Goal: Transaction & Acquisition: Purchase product/service

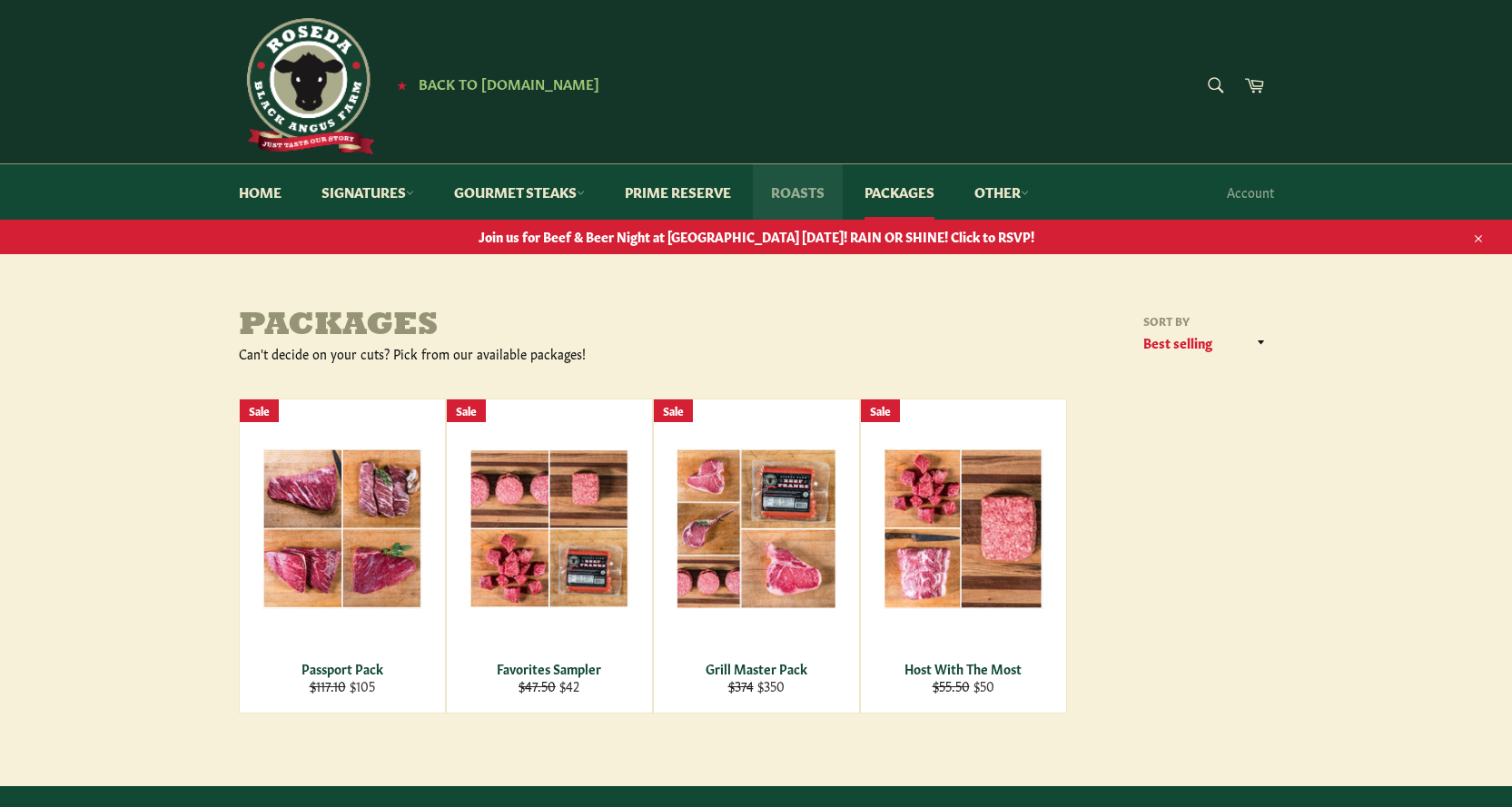
click at [809, 206] on link "Roasts" at bounding box center [798, 192] width 90 height 56
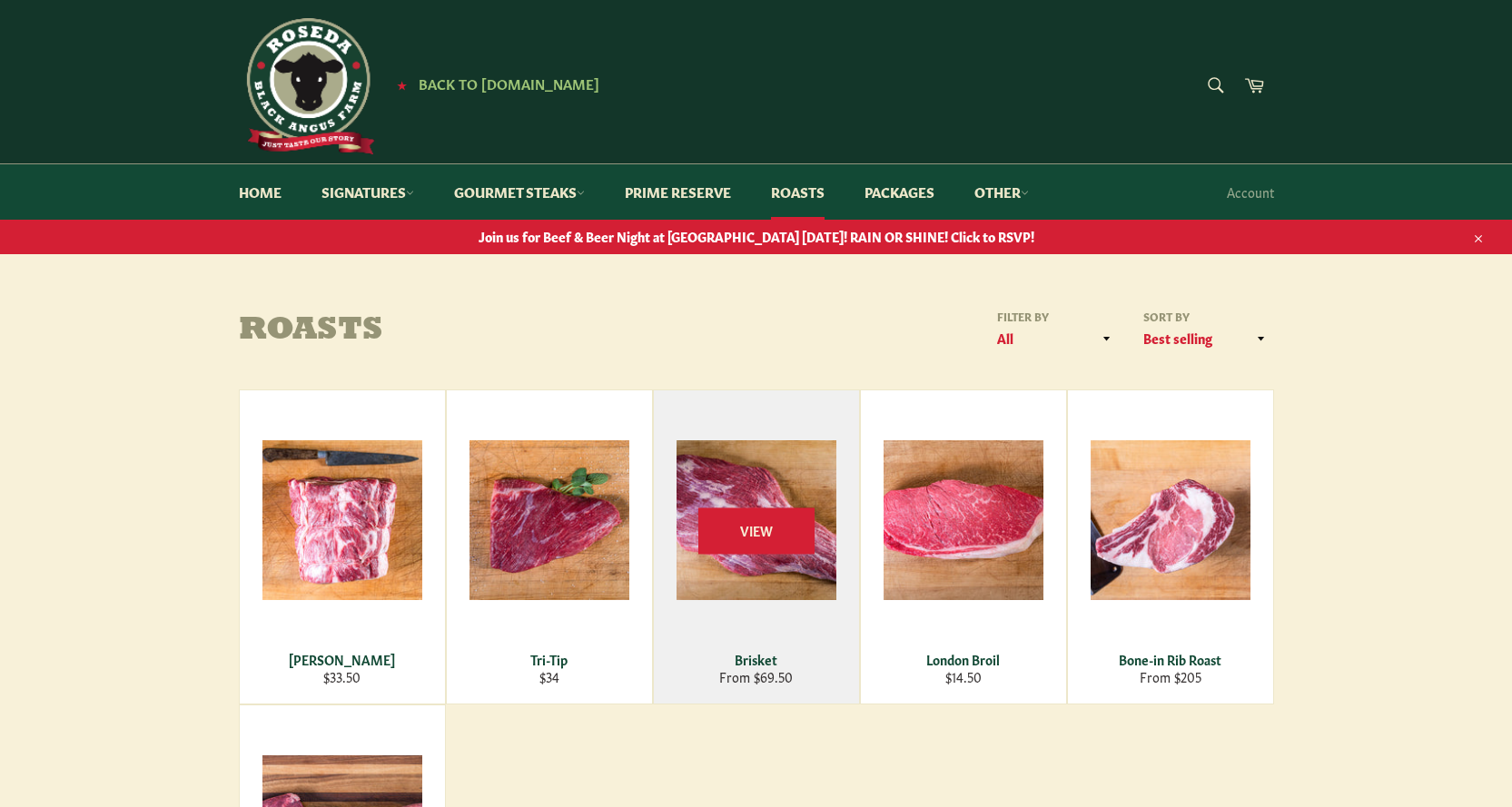
click at [776, 481] on div "View" at bounding box center [756, 547] width 206 height 313
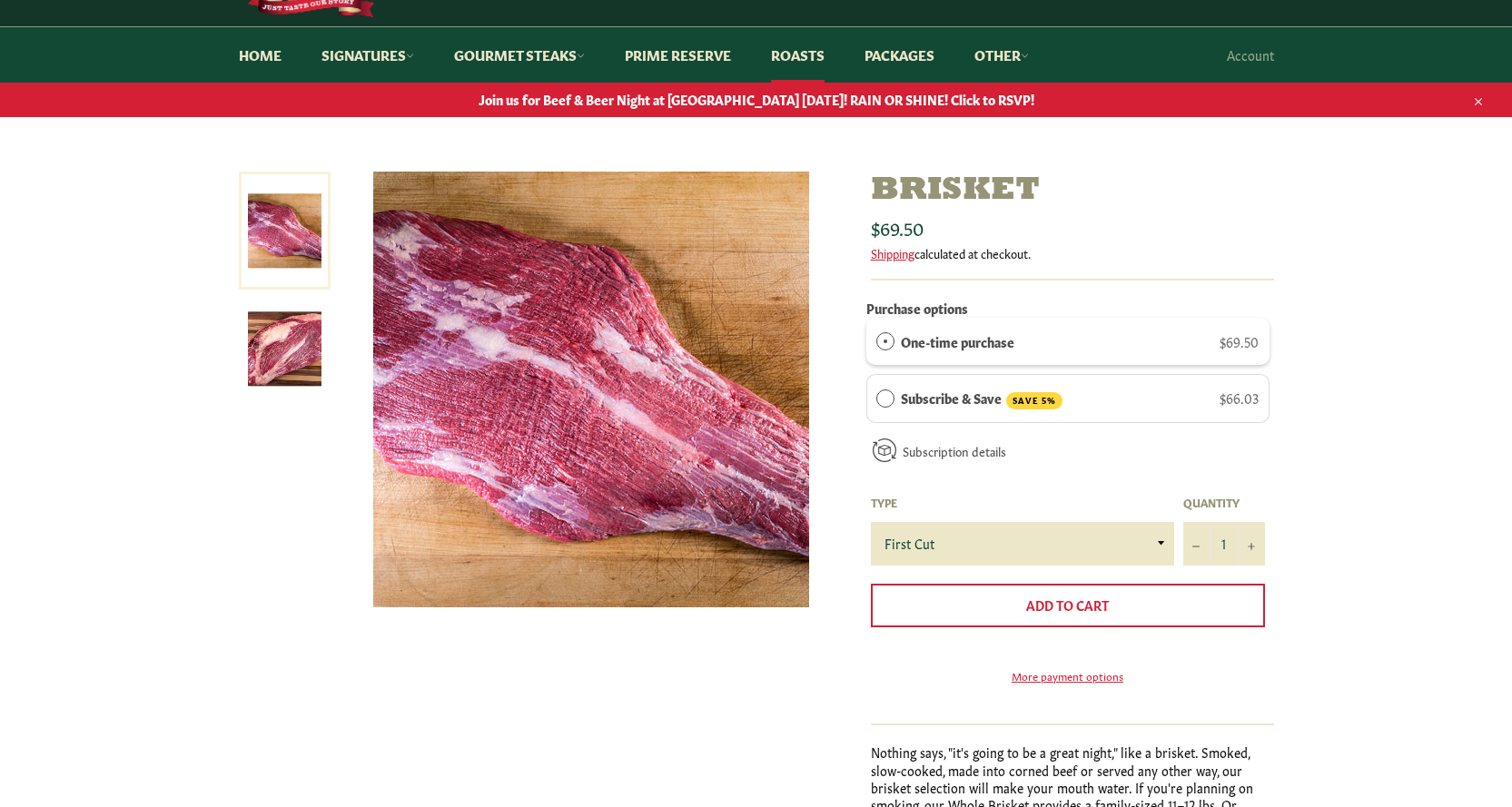
scroll to position [363, 0]
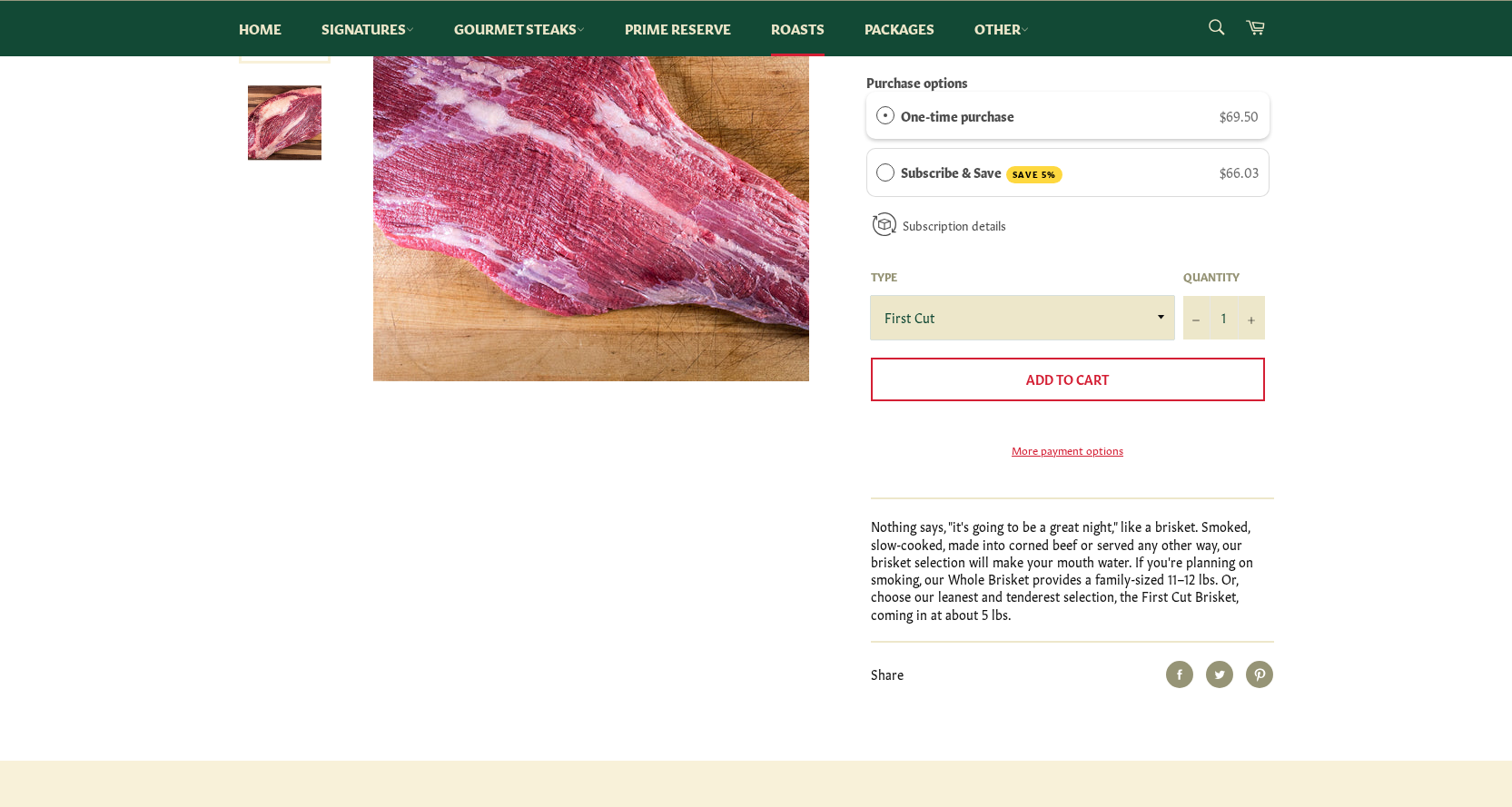
drag, startPoint x: 993, startPoint y: 305, endPoint x: 989, endPoint y: 314, distance: 9.8
click at [993, 305] on select "First Cut Whole" at bounding box center [1023, 317] width 303 height 44
select select "Whole"
click at [871, 295] on select "First Cut Whole" at bounding box center [1023, 317] width 303 height 44
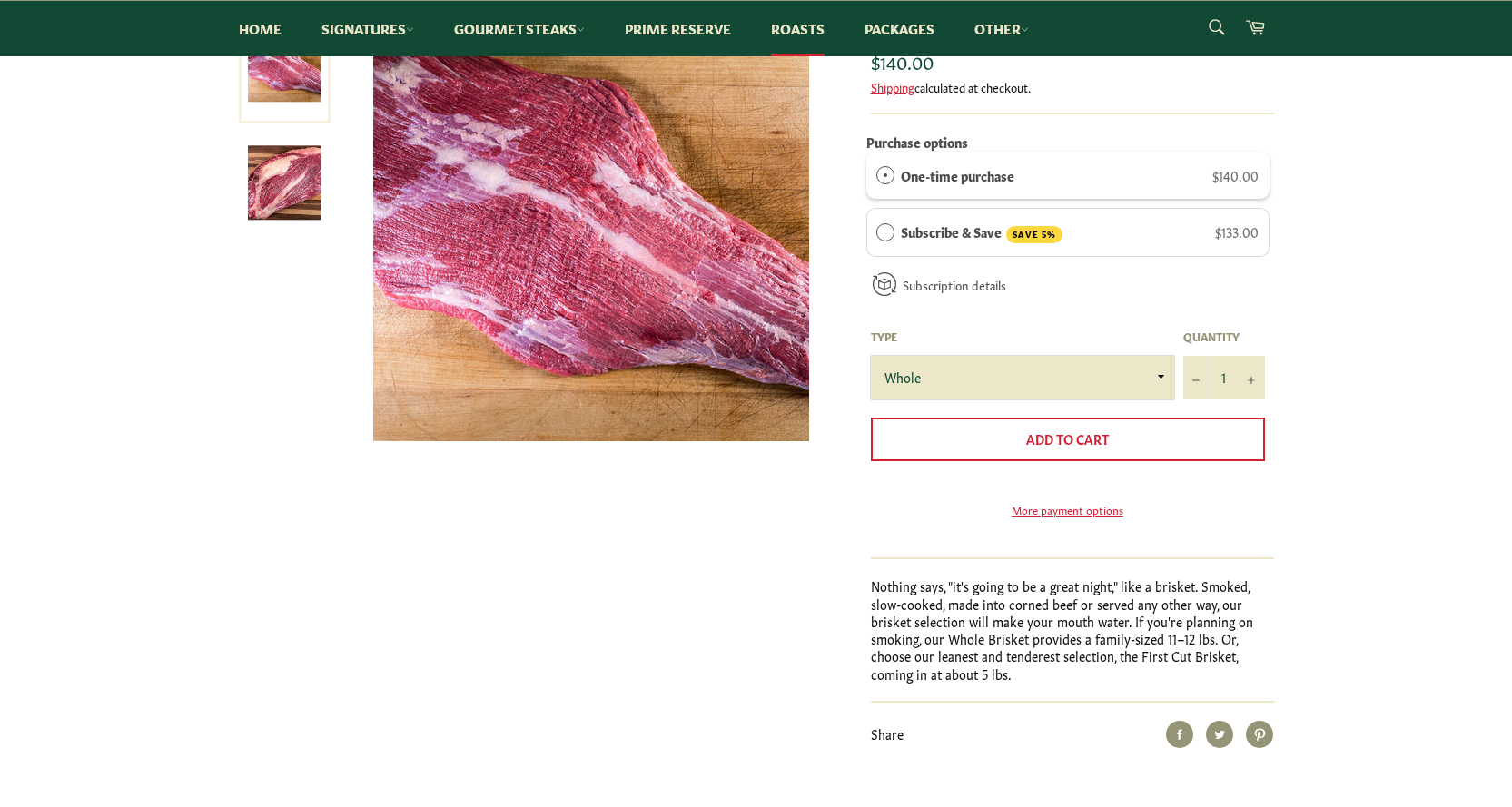
scroll to position [272, 0]
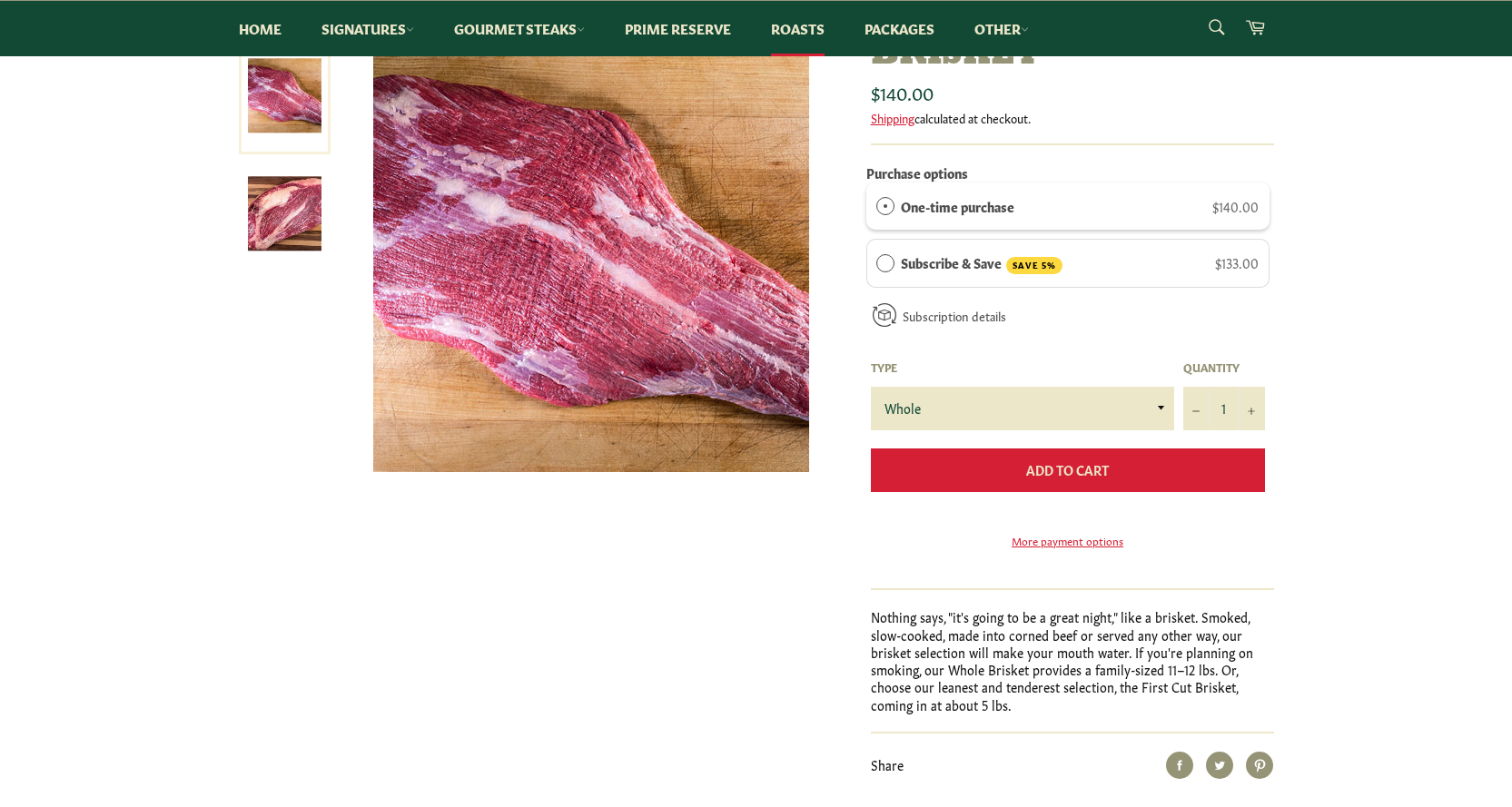
click at [1080, 472] on span "Add to Cart" at bounding box center [1067, 469] width 82 height 19
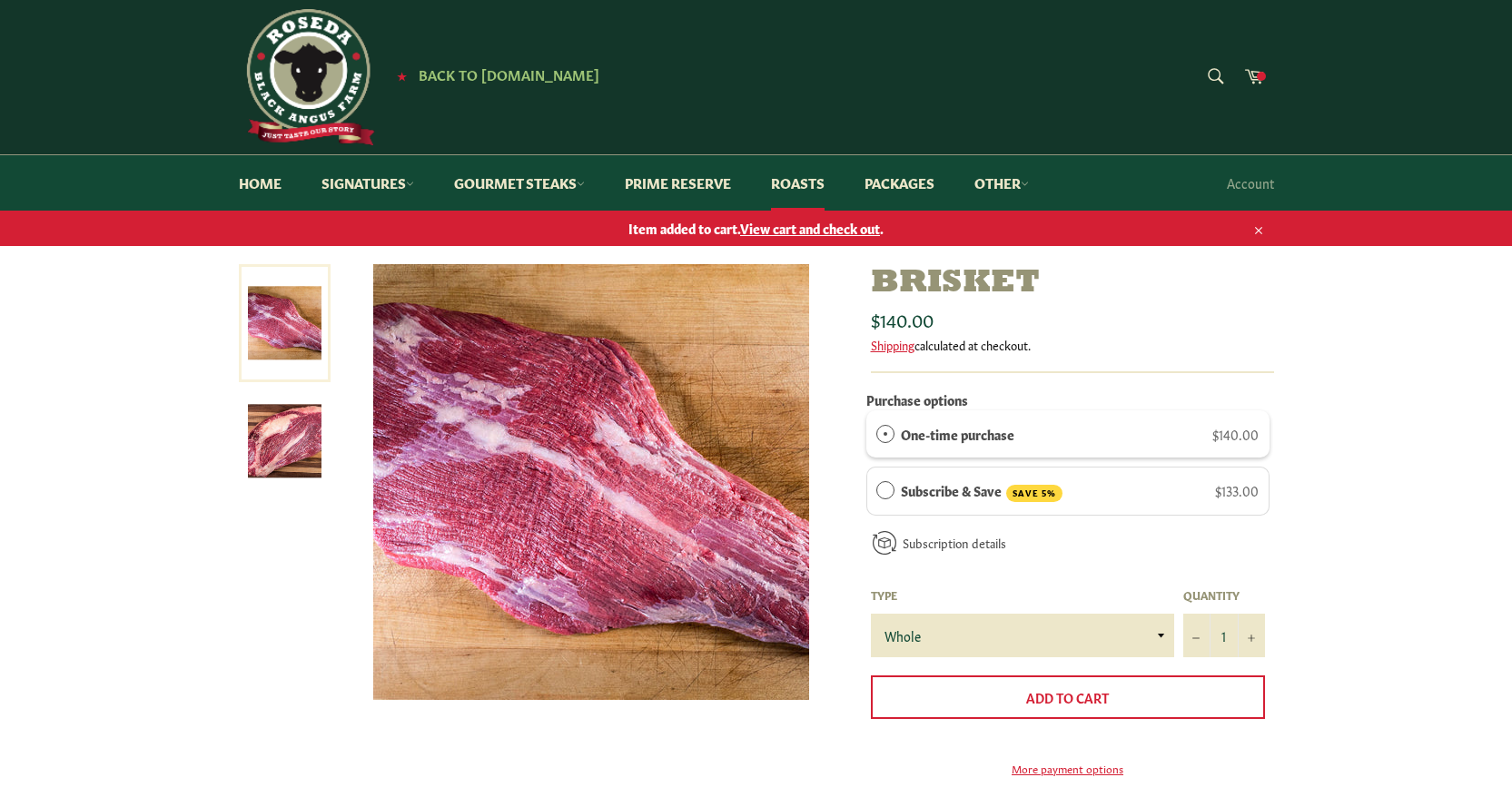
scroll to position [0, 0]
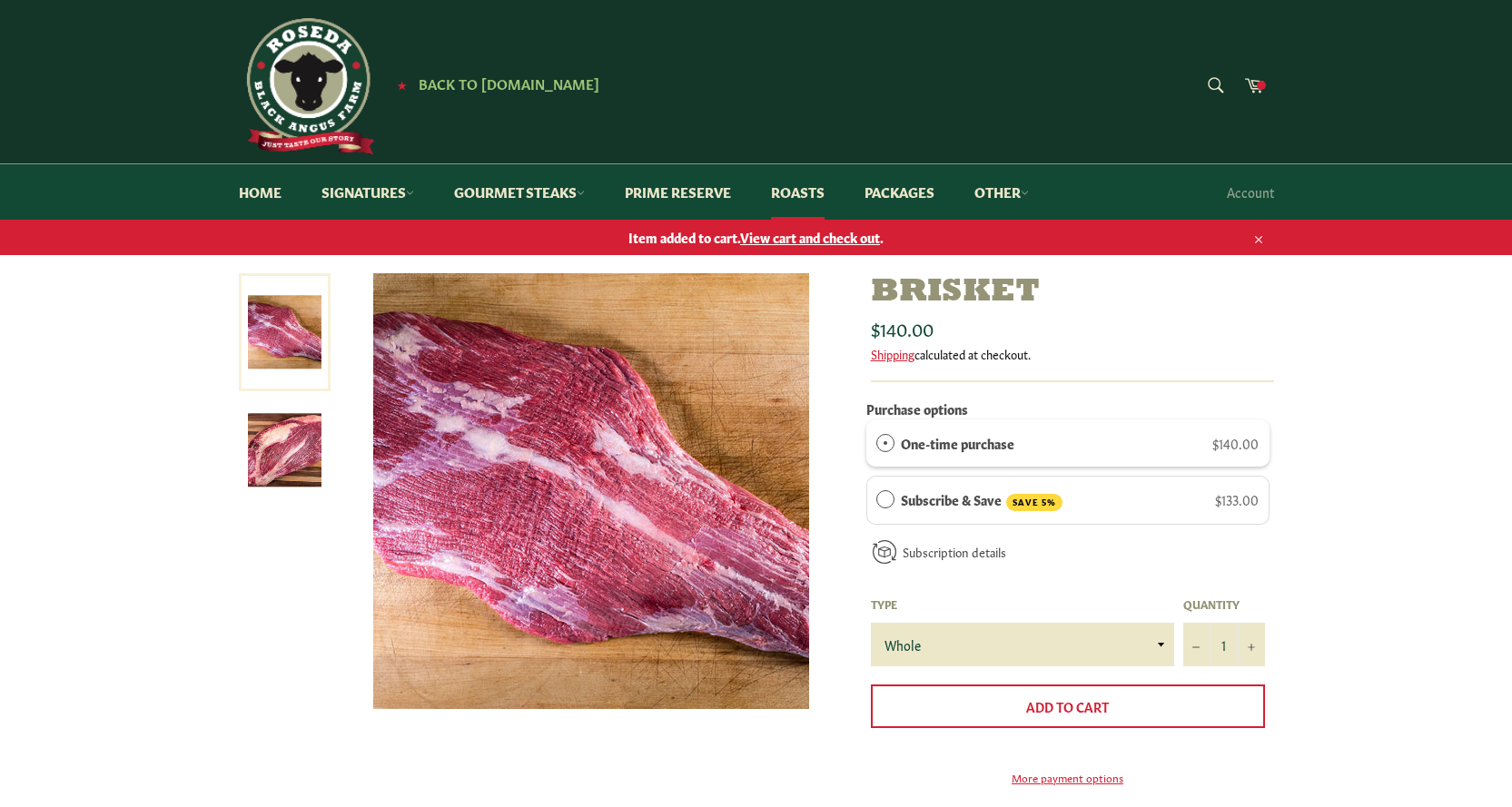
click at [795, 236] on span "View cart and check out" at bounding box center [809, 237] width 140 height 19
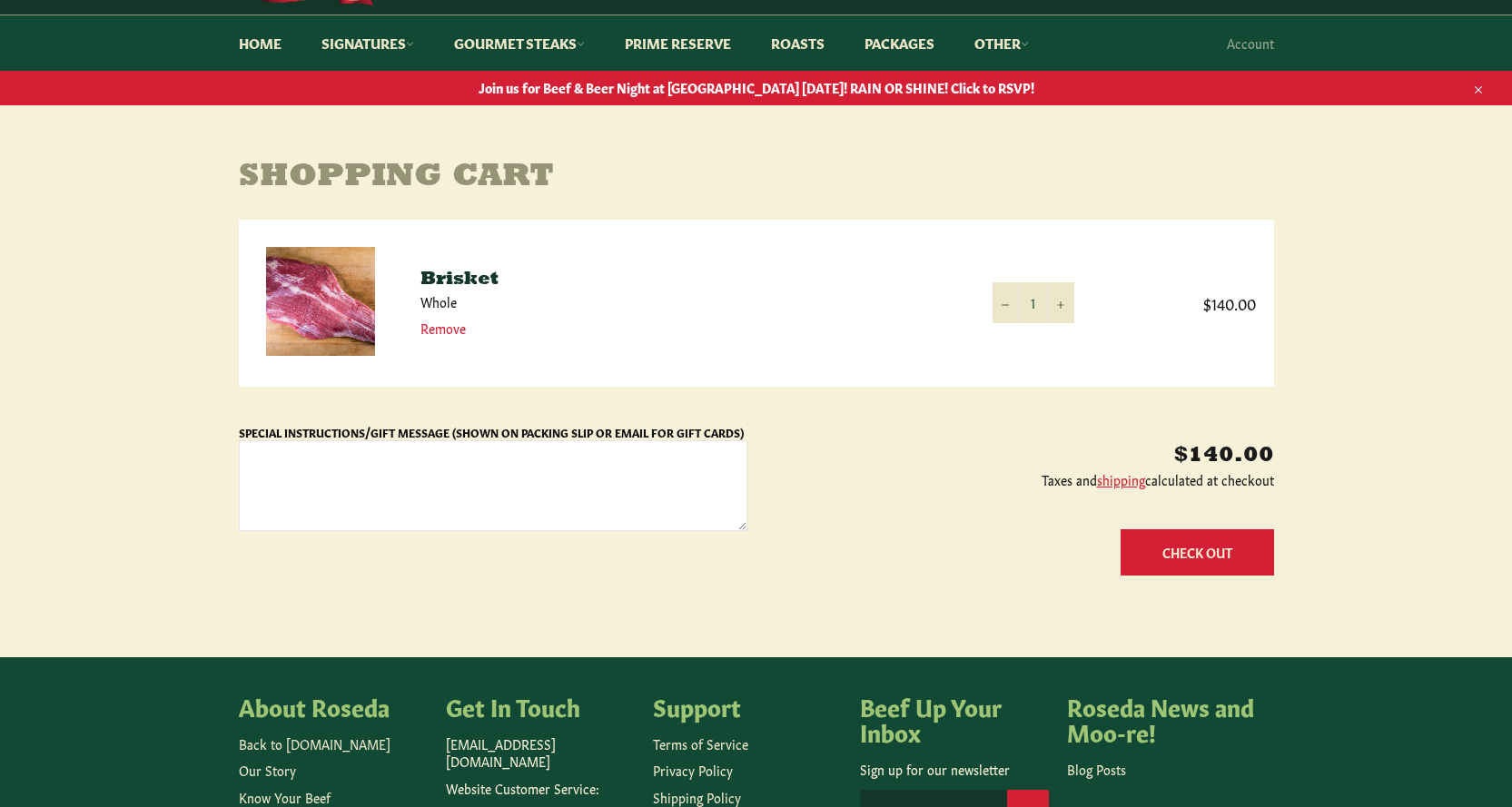
scroll to position [182, 0]
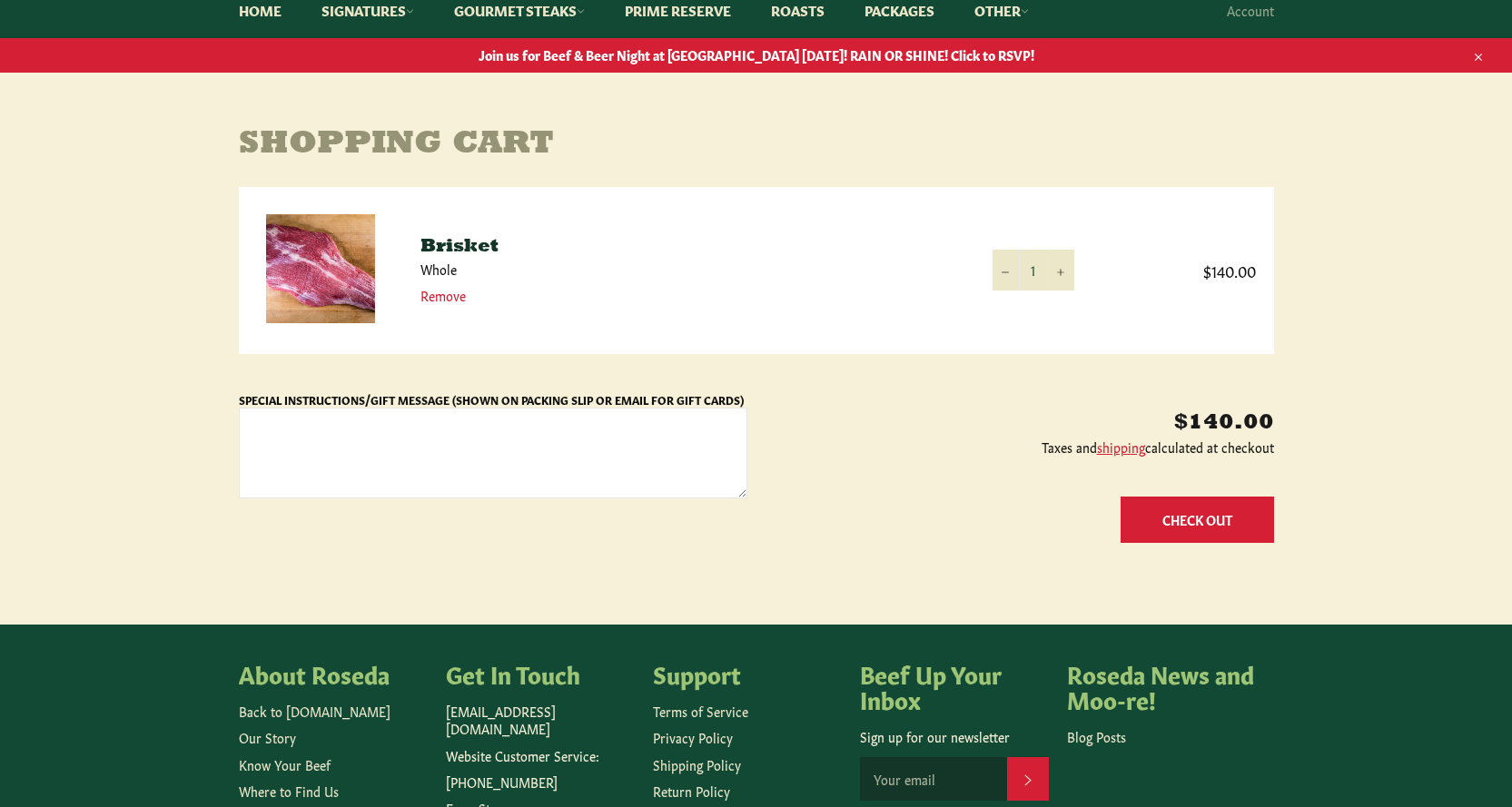
click at [1188, 511] on button "Check Out" at bounding box center [1197, 519] width 154 height 46
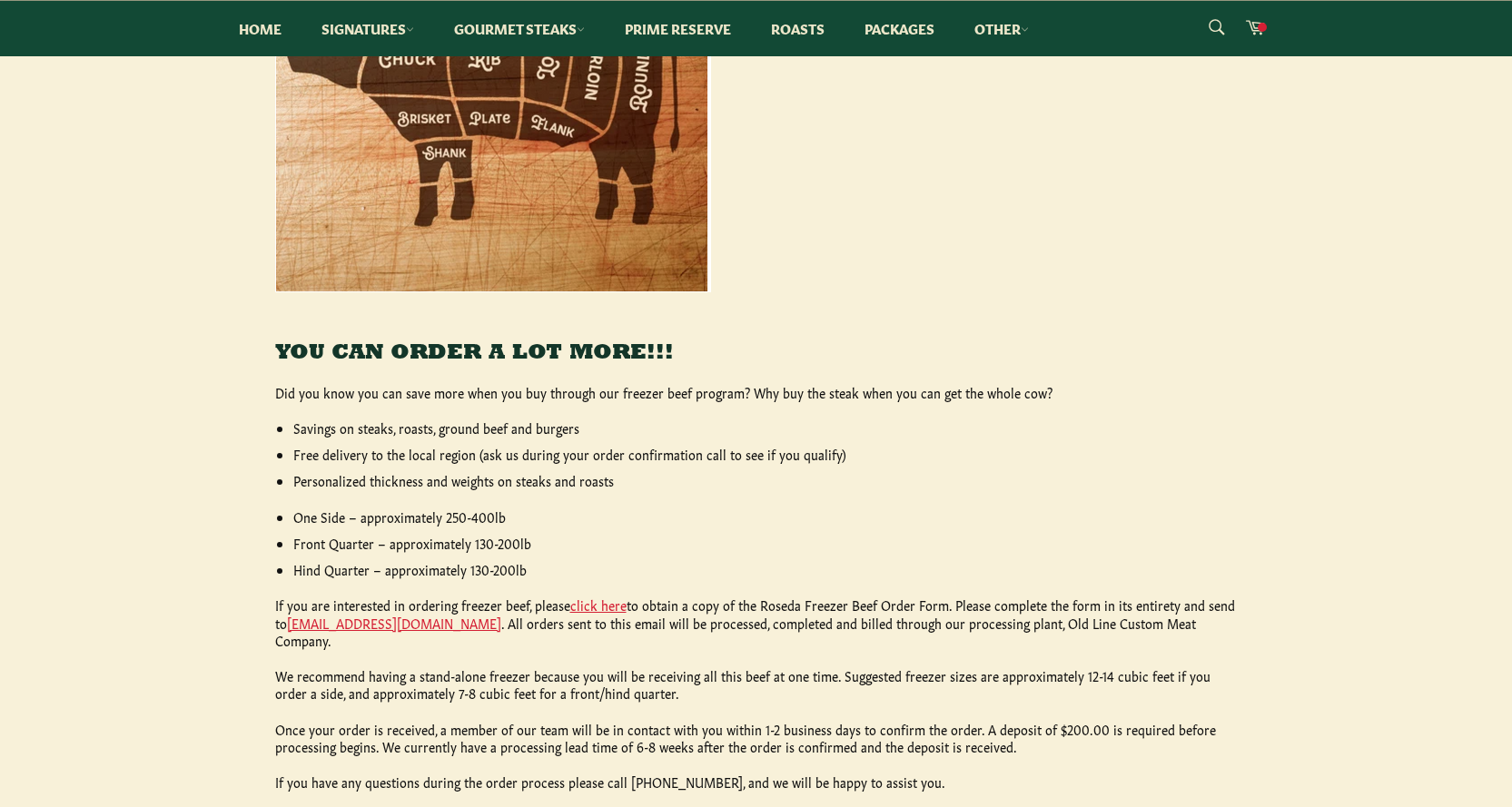
scroll to position [391, 0]
